Goal: Information Seeking & Learning: Learn about a topic

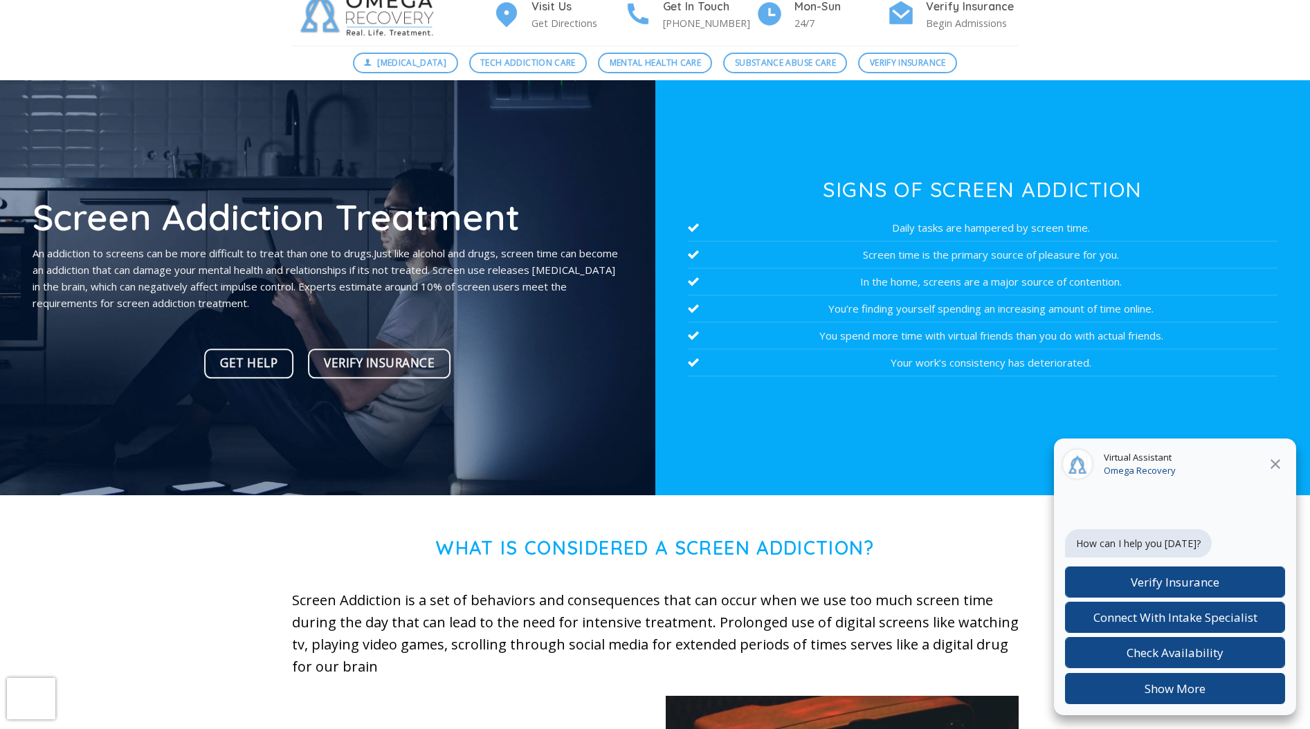
scroll to position [52, 0]
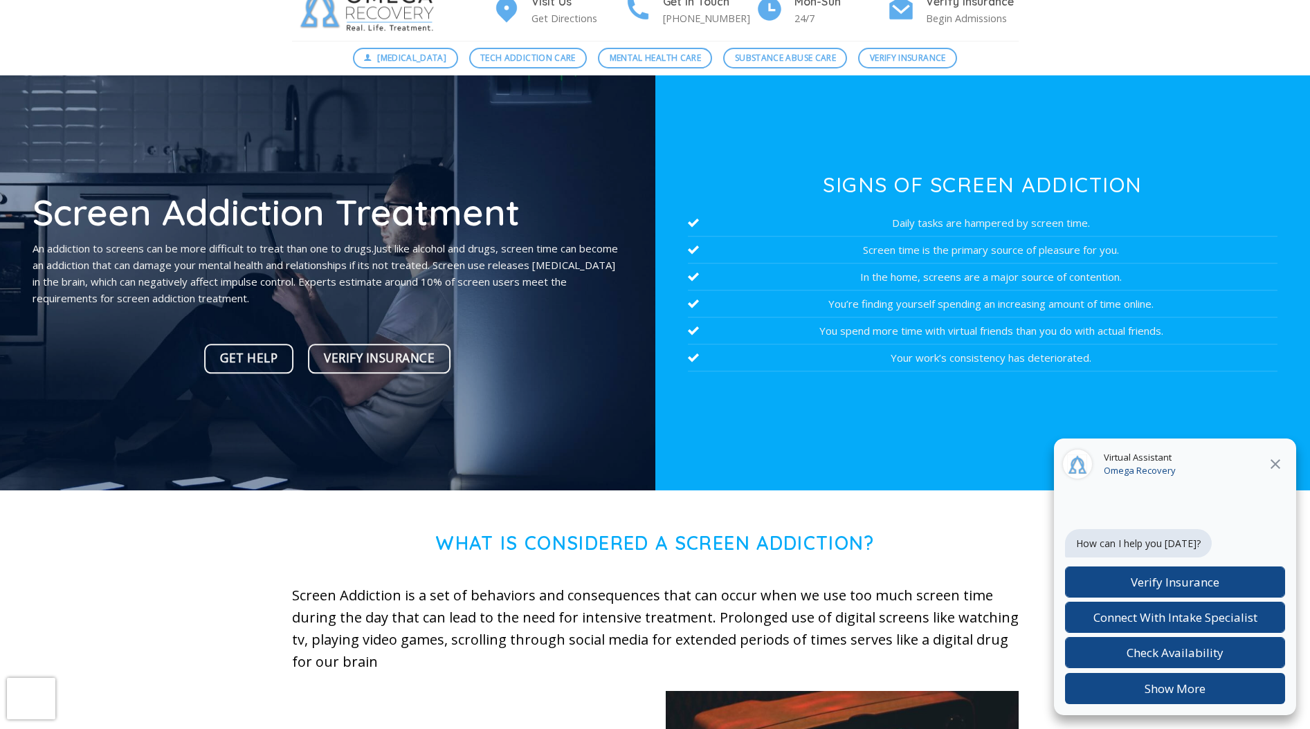
click at [1275, 464] on icon at bounding box center [1275, 464] width 10 height 10
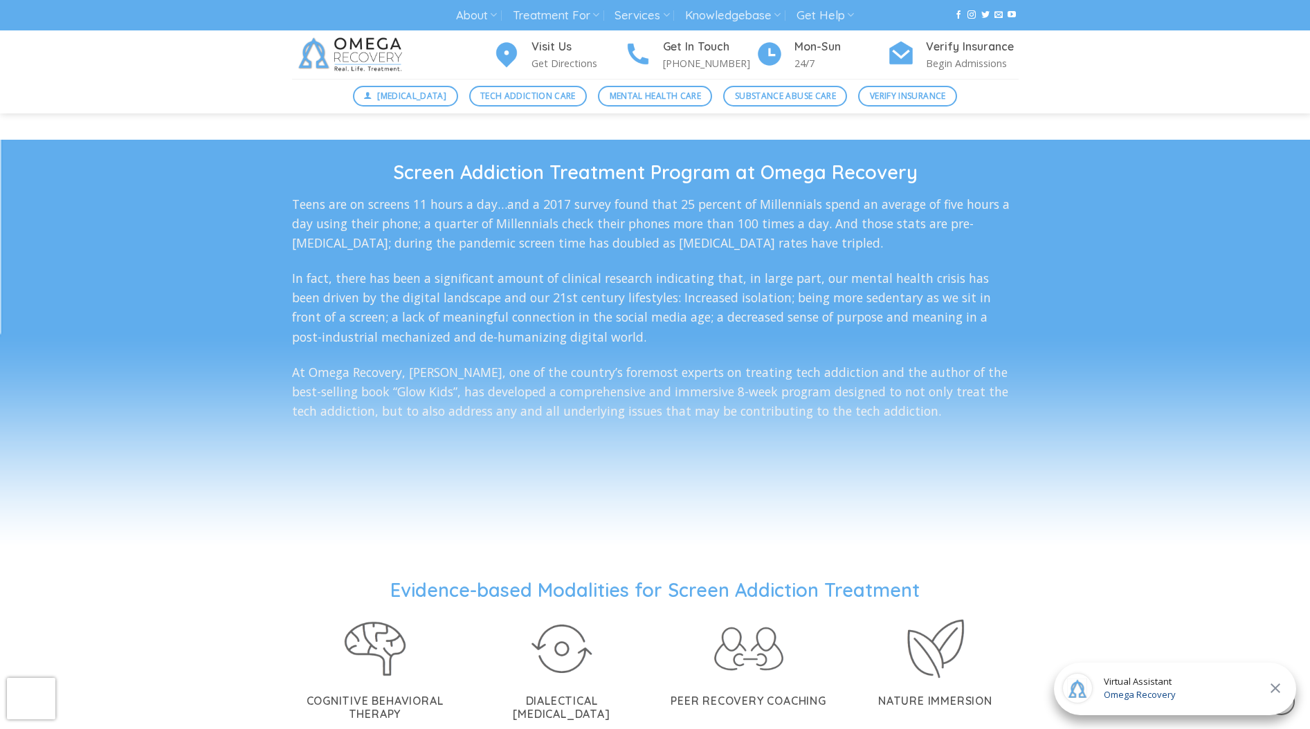
scroll to position [2328, 0]
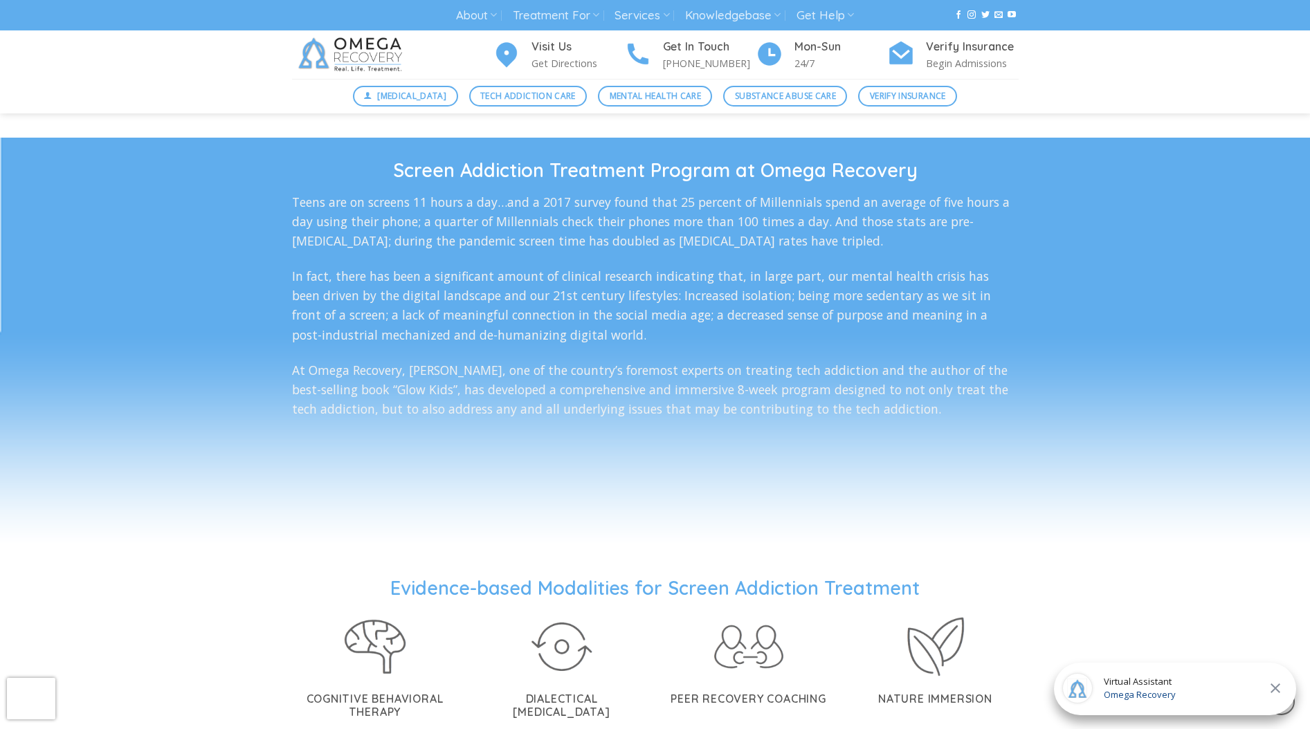
click at [688, 392] on p "At Omega Recovery, [PERSON_NAME], one of the country’s foremost experts on trea…" at bounding box center [655, 389] width 727 height 58
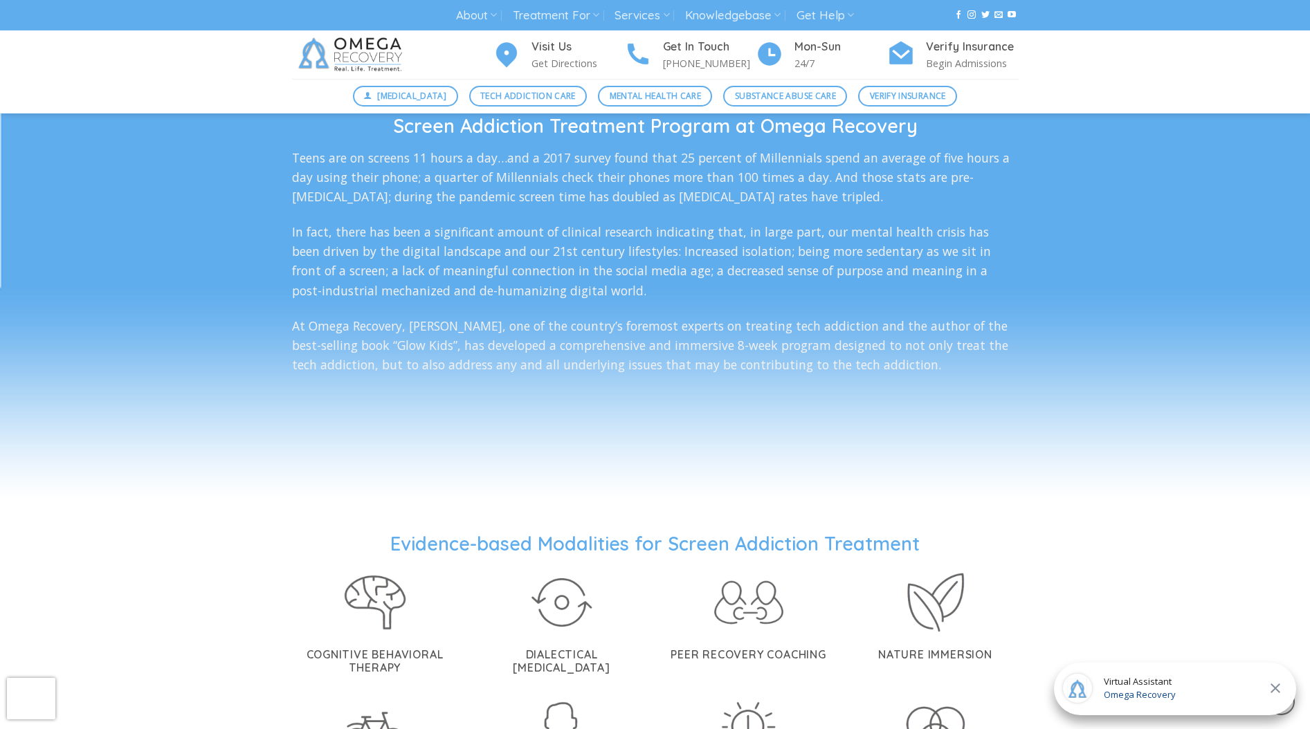
scroll to position [2377, 0]
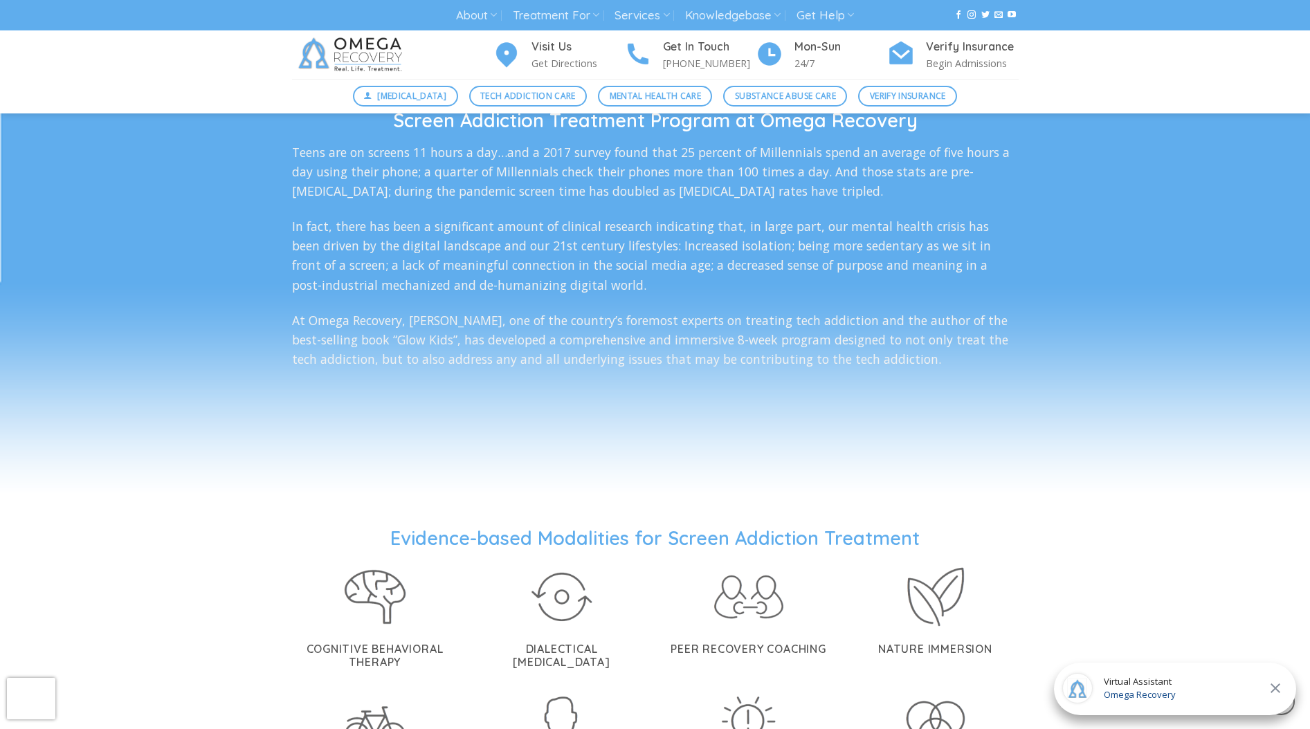
click at [632, 340] on p "At Omega Recovery, [PERSON_NAME], one of the country’s foremost experts on trea…" at bounding box center [655, 340] width 727 height 58
click at [612, 354] on div "Screen Addiction Treatment Program at Omega Recovery Teens are on screens 11 ho…" at bounding box center [655, 281] width 727 height 345
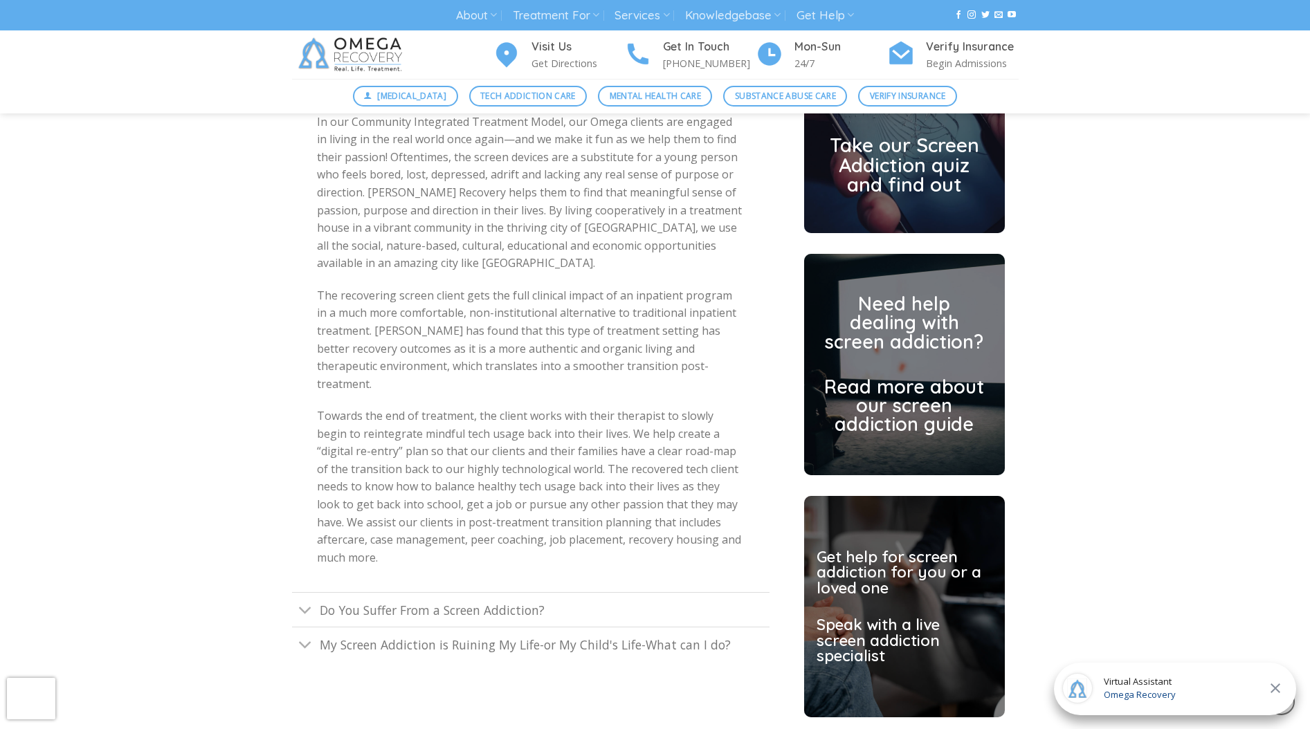
scroll to position [3359, 0]
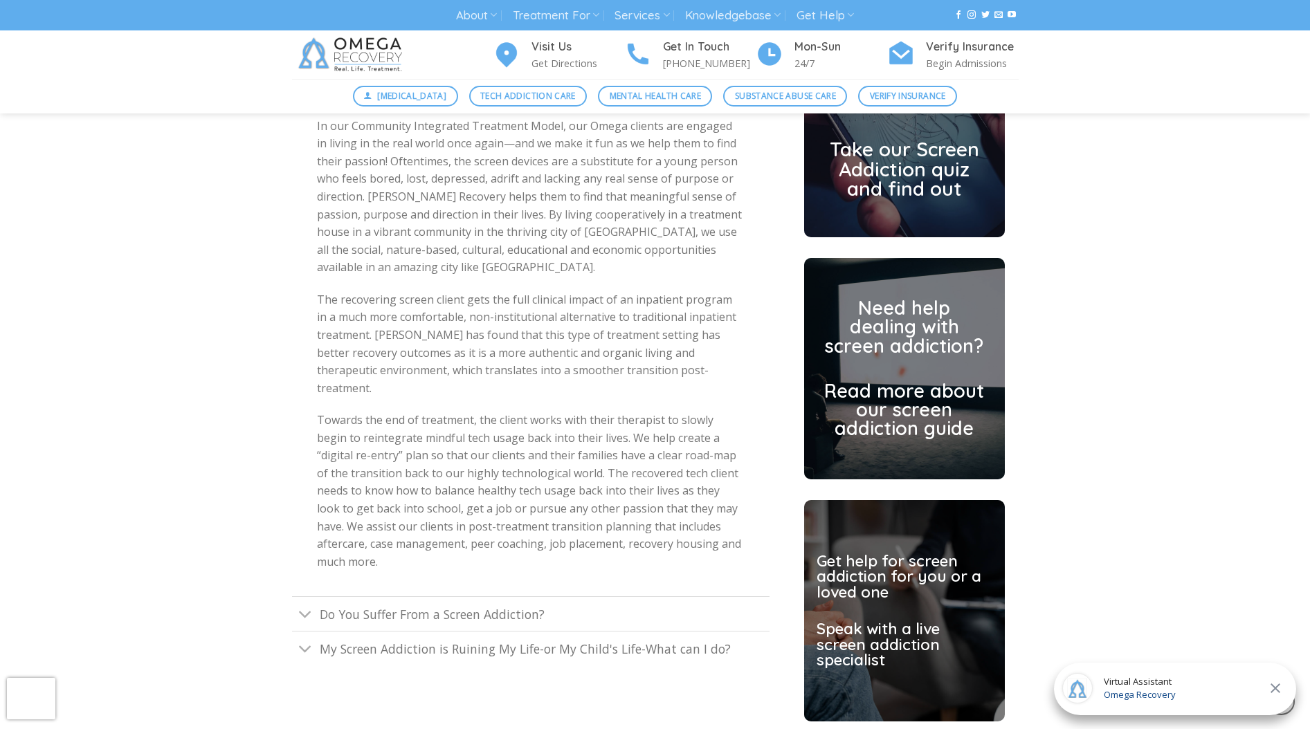
drag, startPoint x: 307, startPoint y: 616, endPoint x: 452, endPoint y: 569, distance: 152.5
click at [307, 637] on icon "Toggle" at bounding box center [305, 650] width 15 height 26
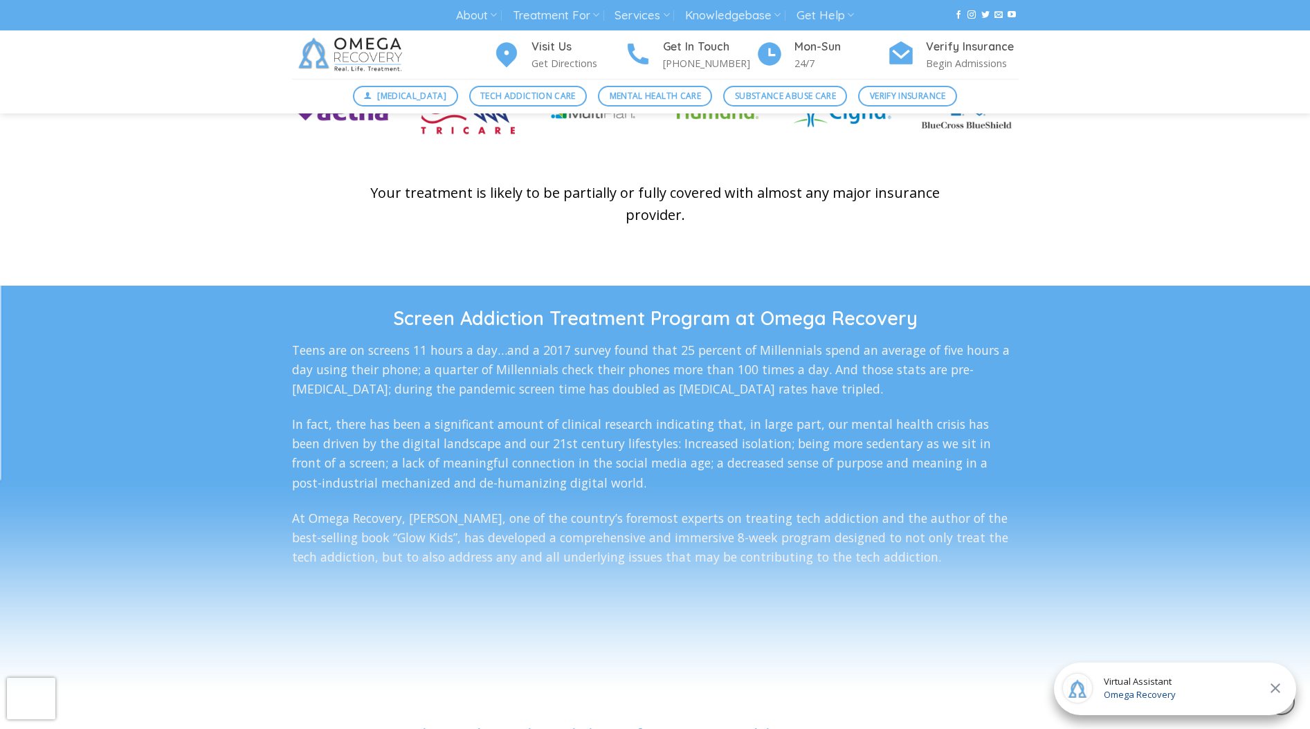
scroll to position [2177, 0]
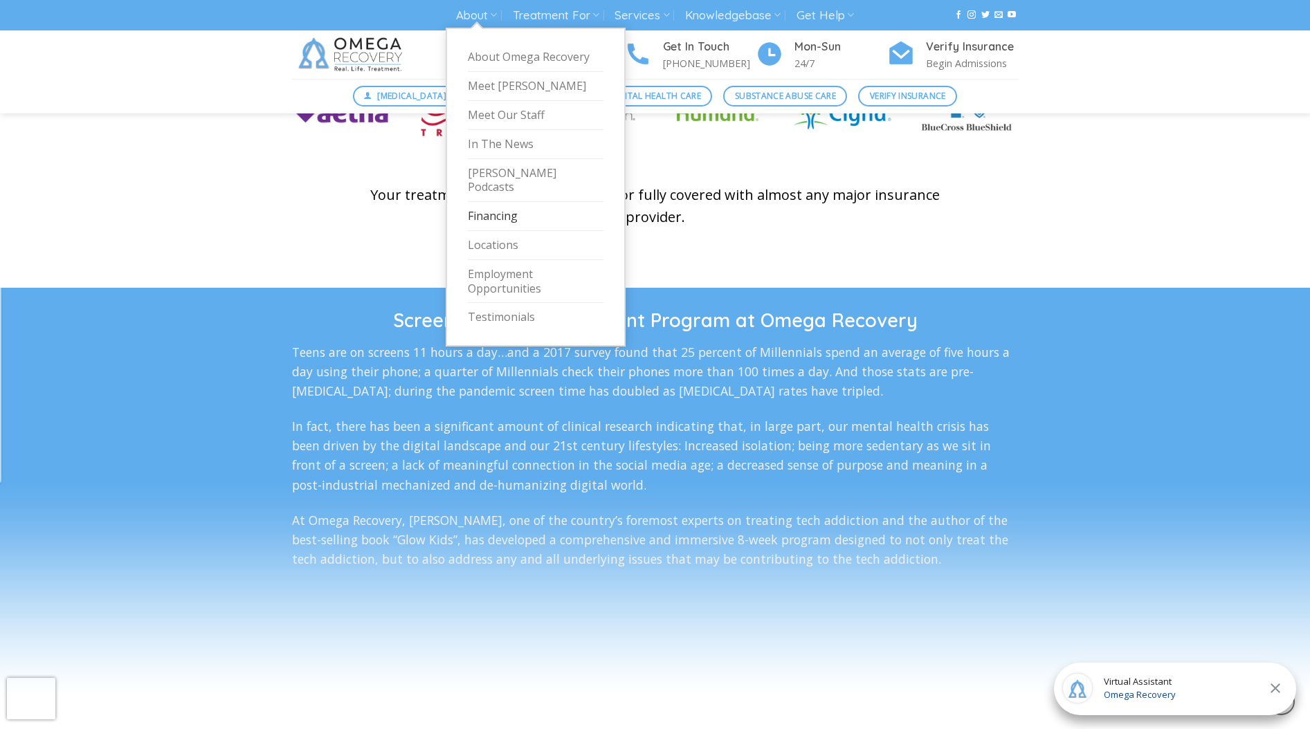
click at [498, 202] on link "Financing" at bounding box center [536, 216] width 136 height 29
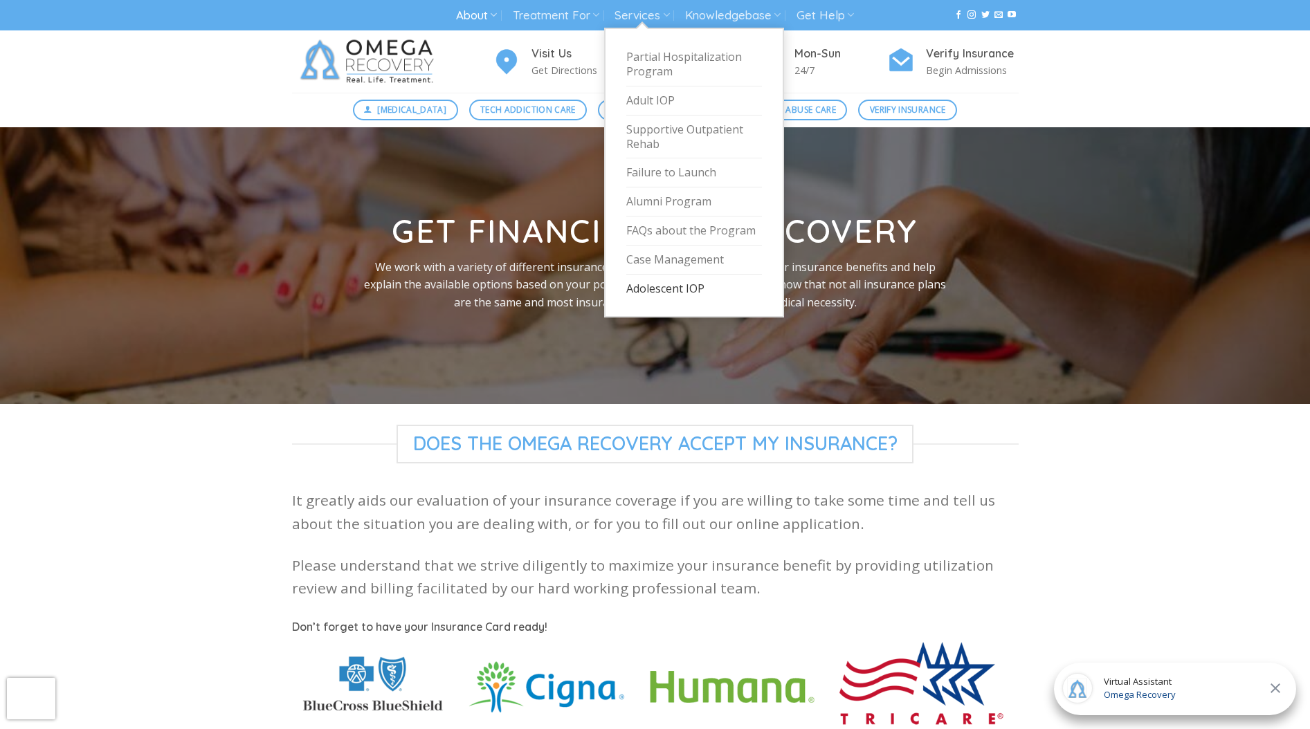
click at [679, 289] on link "Adolescent IOP" at bounding box center [694, 289] width 136 height 28
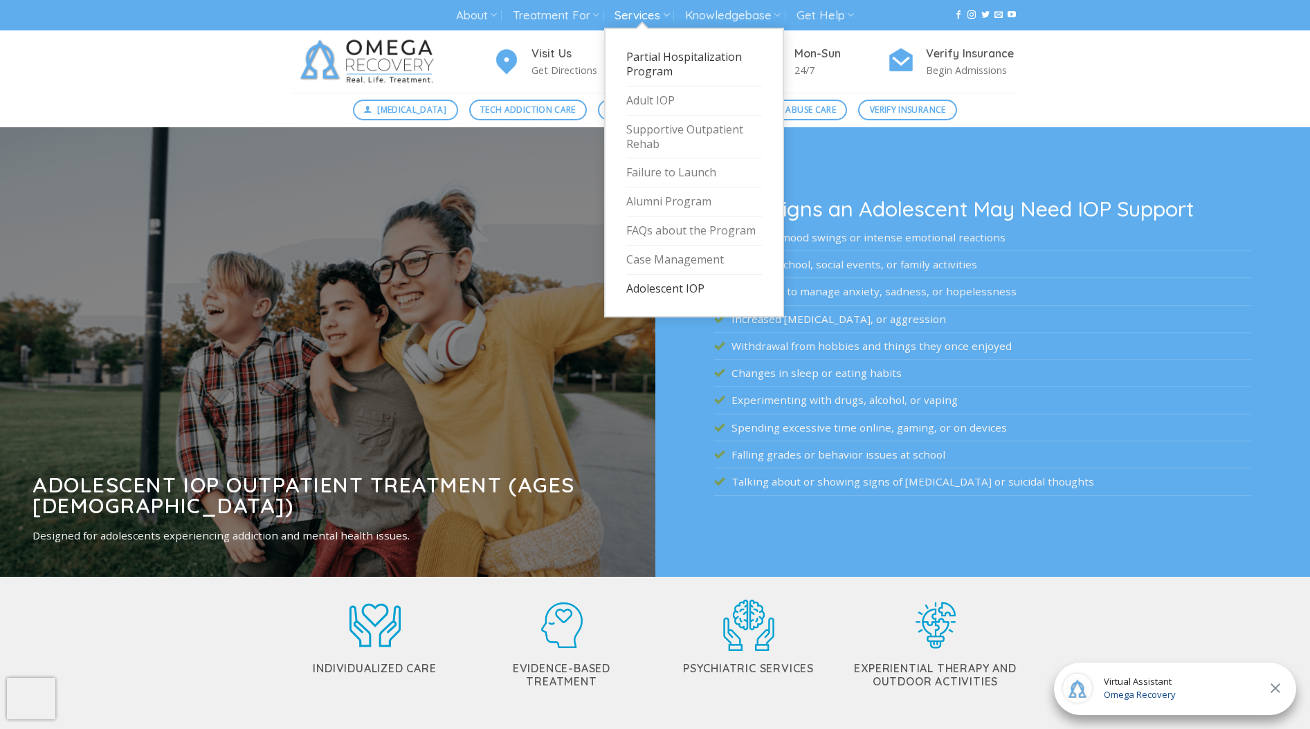
click at [662, 64] on link "Partial Hospitalization Program" at bounding box center [694, 65] width 136 height 44
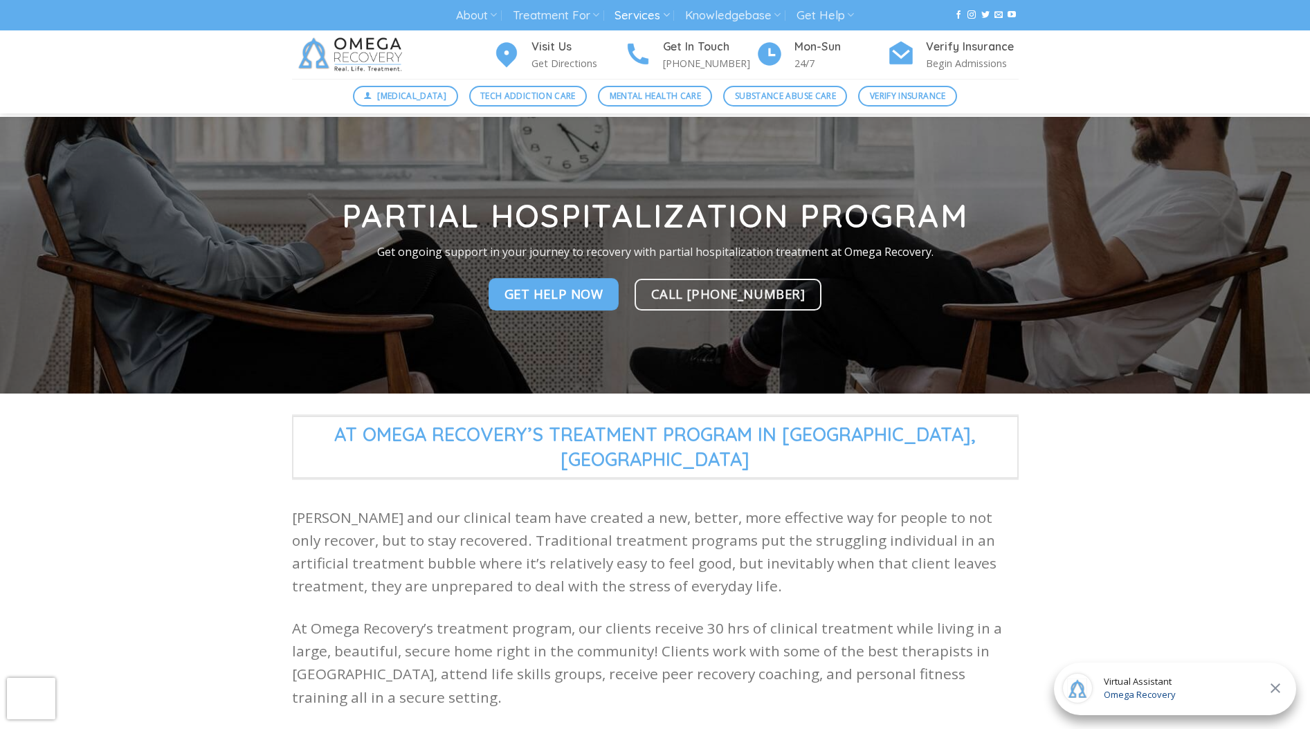
scroll to position [8, 0]
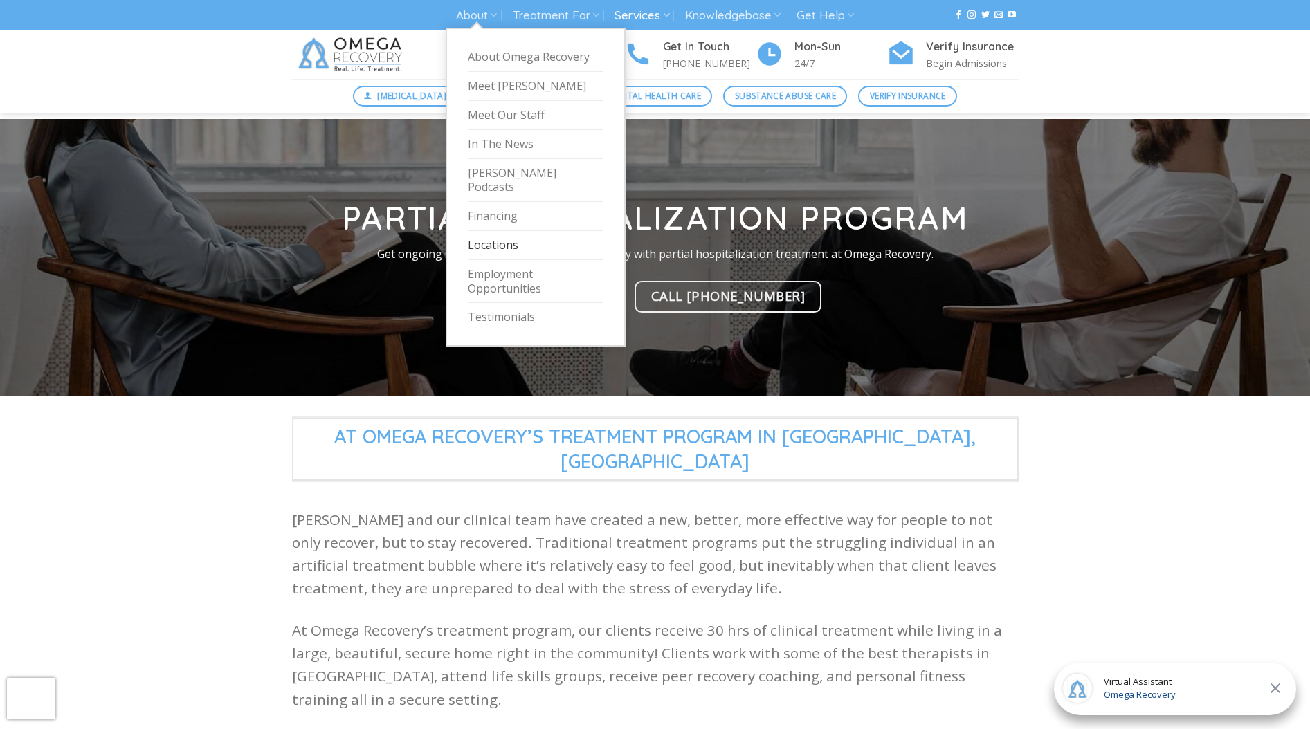
click at [486, 231] on link "Locations" at bounding box center [536, 245] width 136 height 29
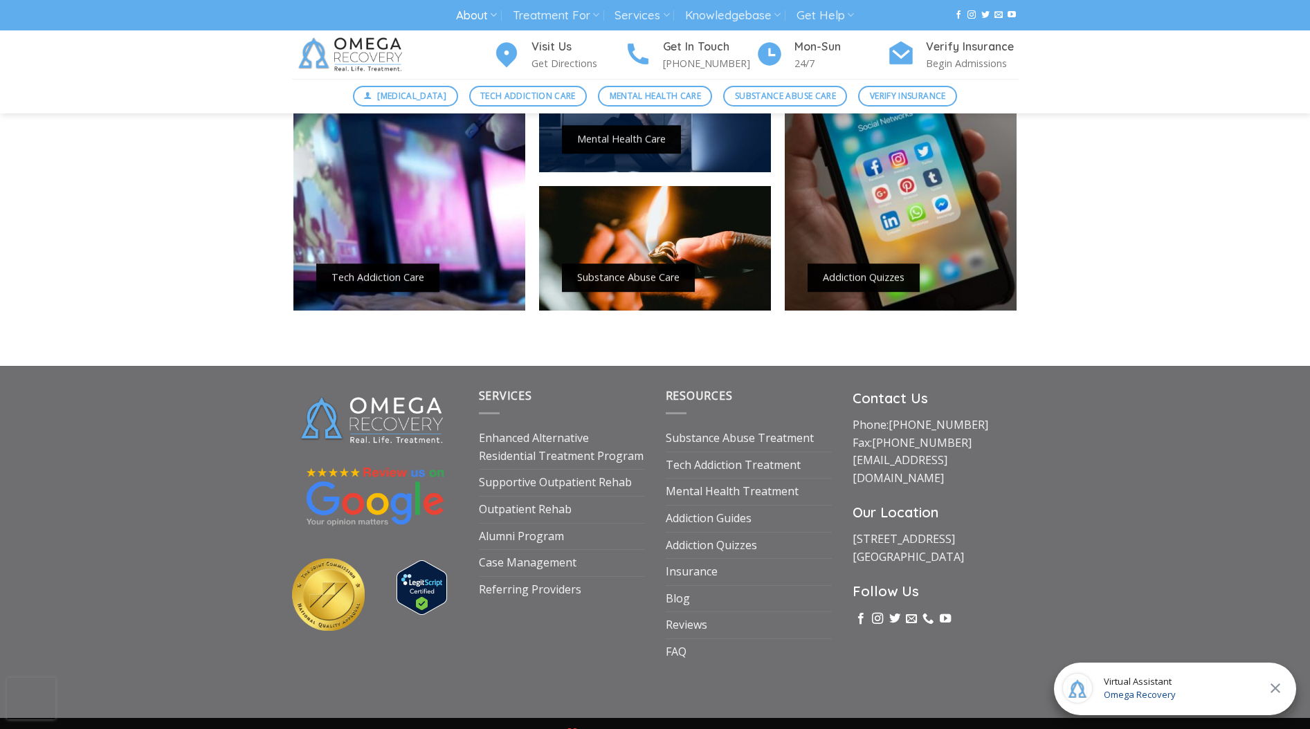
scroll to position [1140, 0]
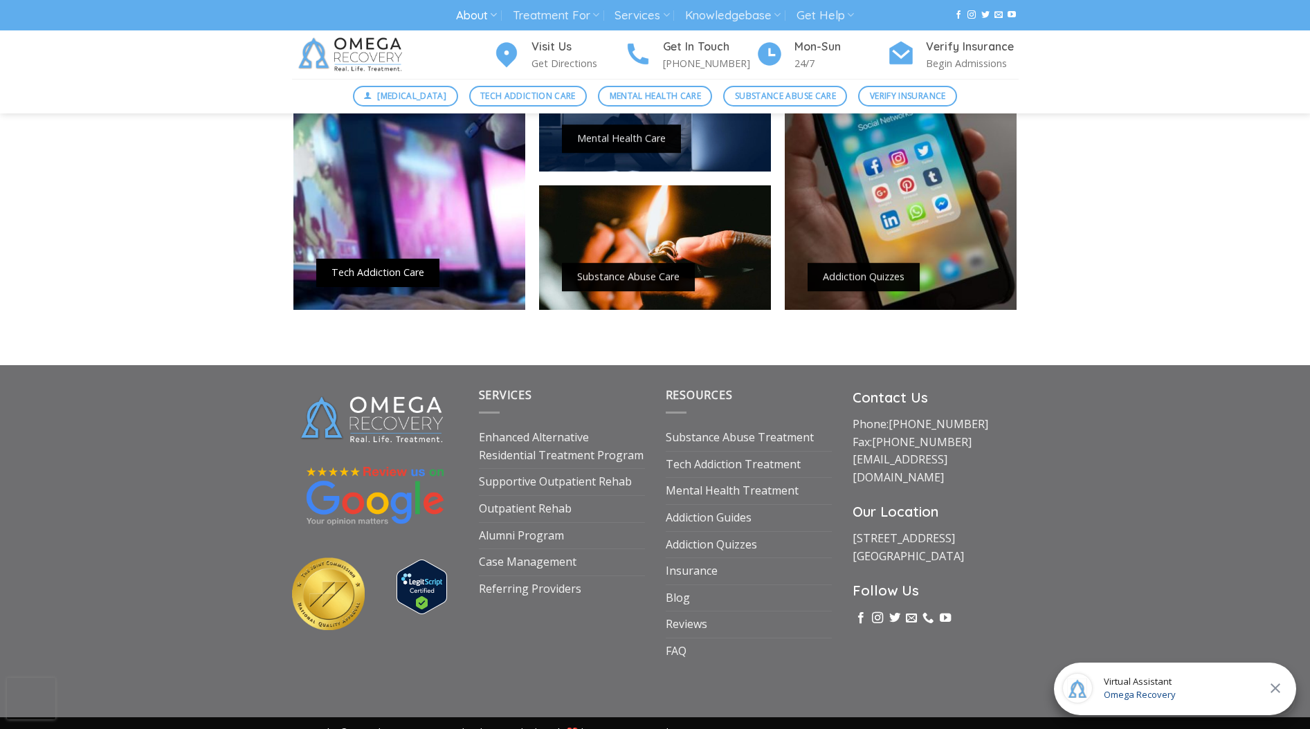
click at [381, 269] on link "Tech Addiction Care" at bounding box center [377, 272] width 93 height 13
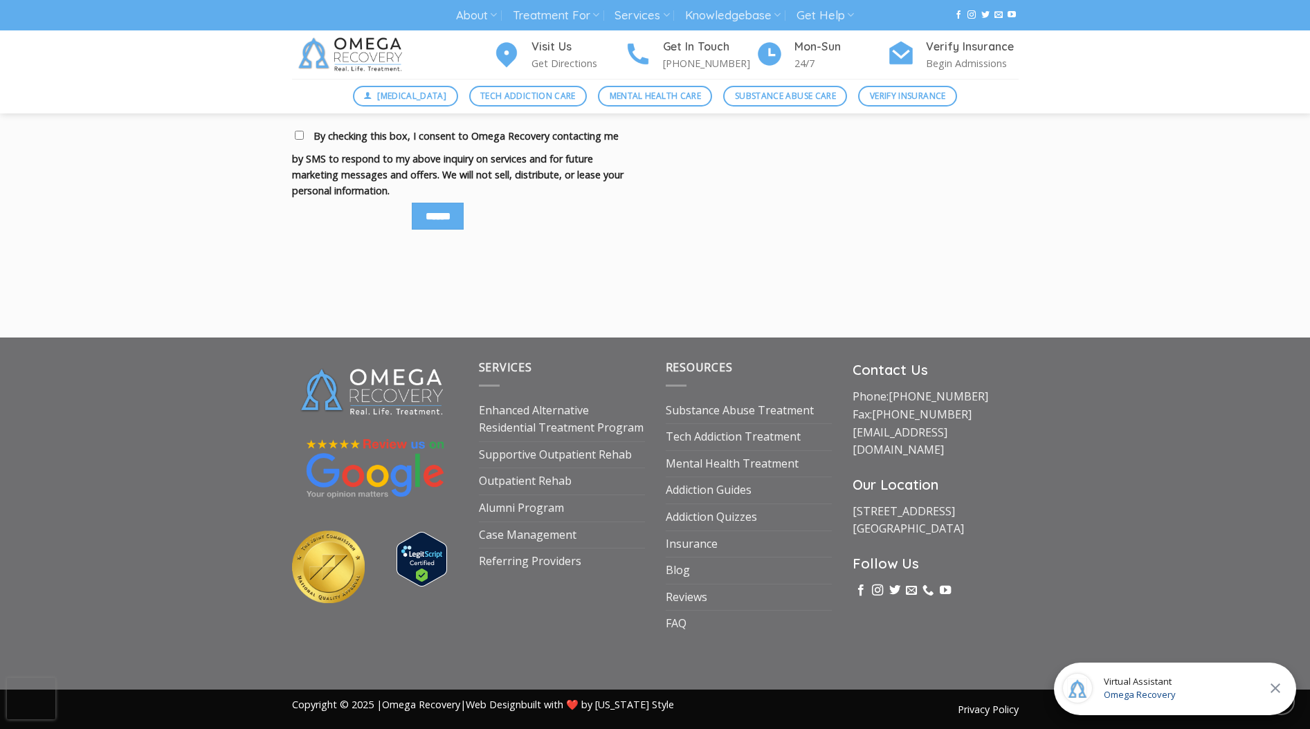
scroll to position [2023, 0]
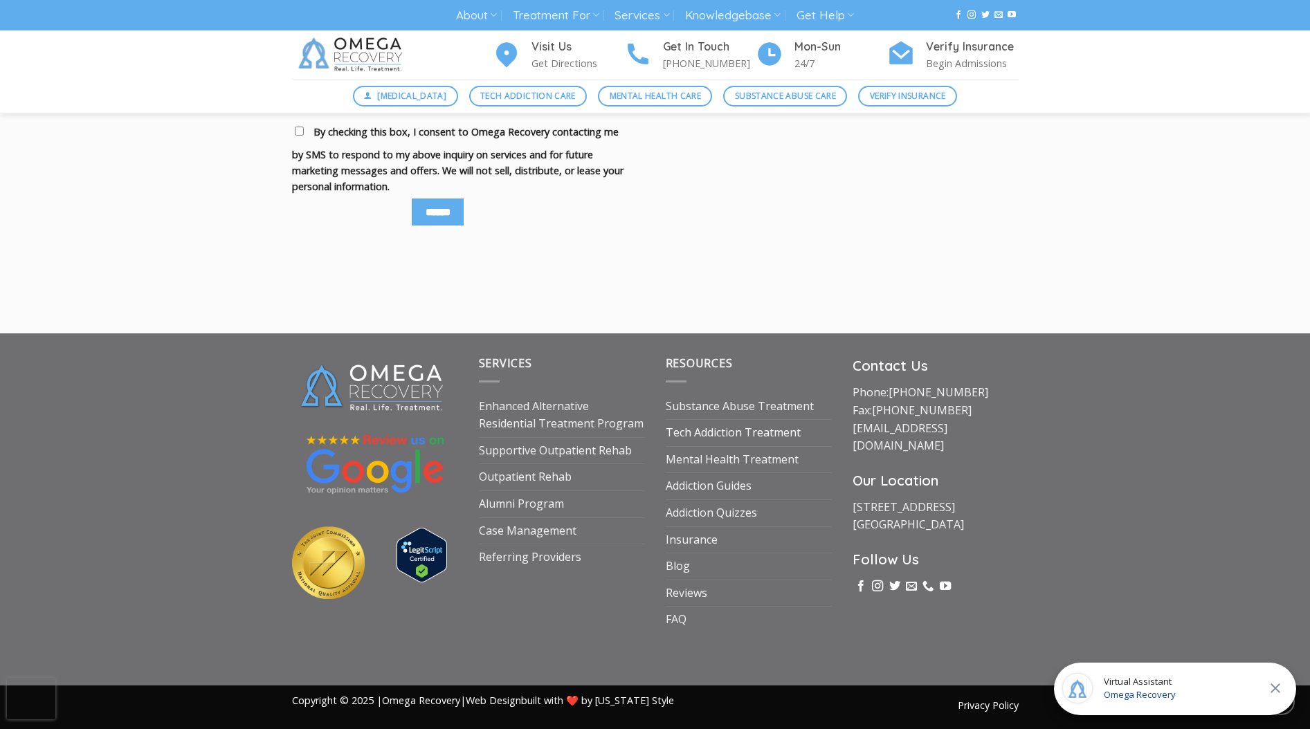
click at [737, 431] on link "Tech Addiction Treatment" at bounding box center [733, 433] width 135 height 26
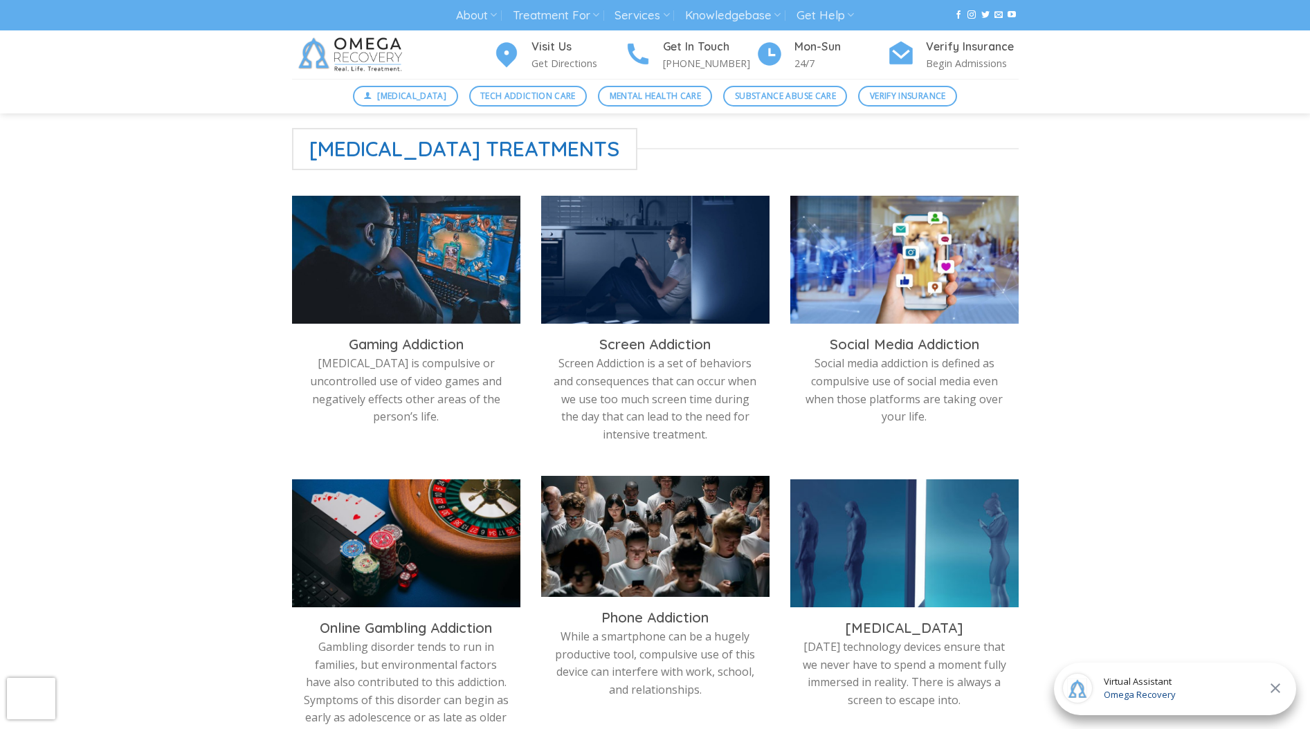
scroll to position [388, 0]
